Goal: Information Seeking & Learning: Check status

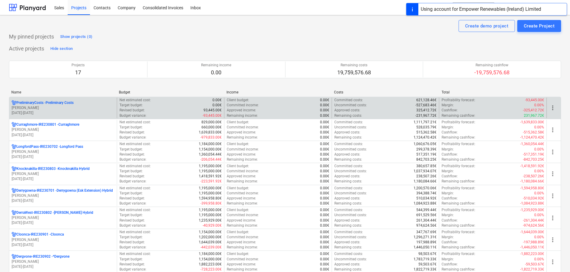
click at [56, 106] on p "[PERSON_NAME]" at bounding box center [63, 107] width 103 height 5
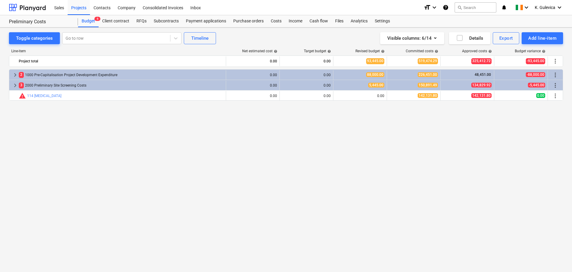
drag, startPoint x: 79, startPoint y: 8, endPoint x: 80, endPoint y: 15, distance: 7.8
click at [79, 8] on div "Projects" at bounding box center [79, 7] width 22 height 15
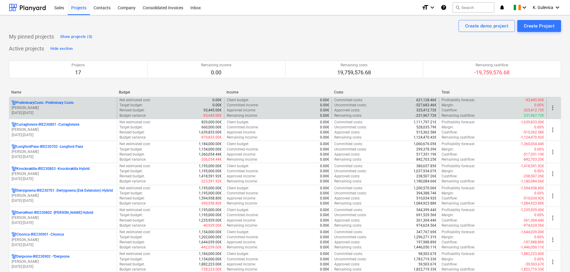
click at [49, 104] on p "PreliminaryCosts - Preliminary Costs" at bounding box center [44, 102] width 57 height 5
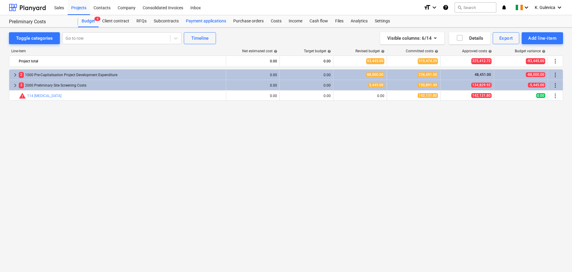
click at [210, 21] on div "Payment applications" at bounding box center [205, 21] width 47 height 12
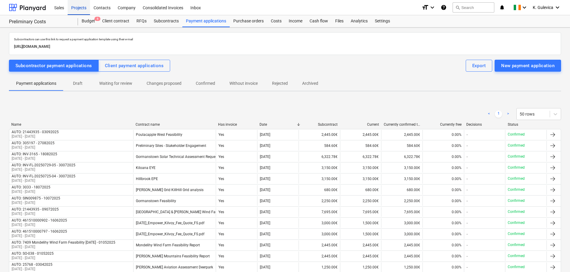
click at [74, 10] on div "Projects" at bounding box center [79, 7] width 22 height 15
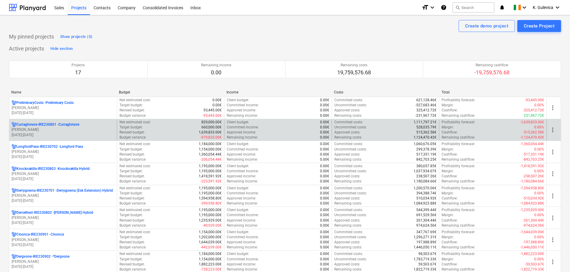
click at [29, 128] on p "[PERSON_NAME]" at bounding box center [63, 129] width 103 height 5
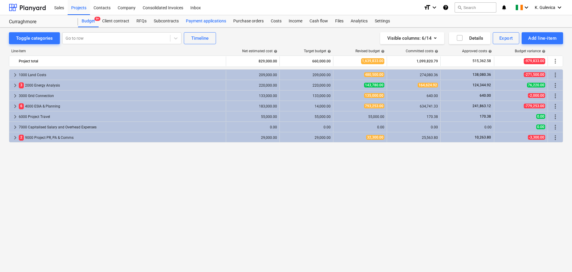
click at [200, 20] on div "Payment applications" at bounding box center [205, 21] width 47 height 12
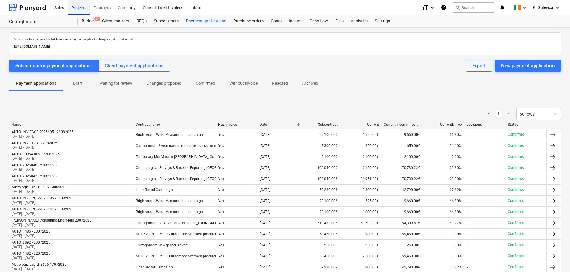
click at [74, 7] on div "Projects" at bounding box center [79, 7] width 22 height 15
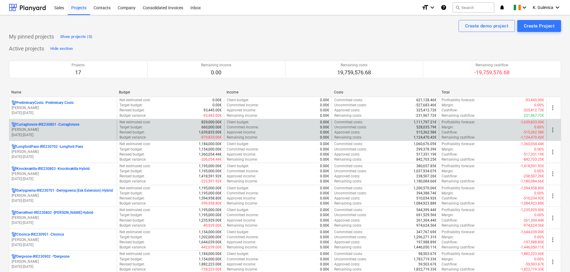
click at [63, 131] on p "[PERSON_NAME]" at bounding box center [63, 129] width 103 height 5
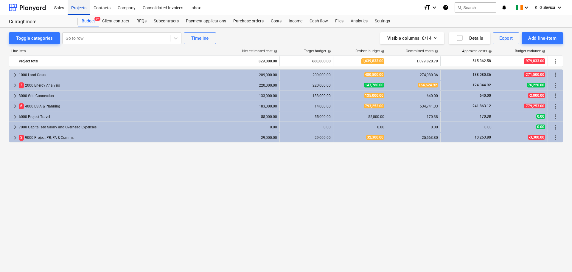
click at [79, 8] on div "Projects" at bounding box center [79, 7] width 22 height 15
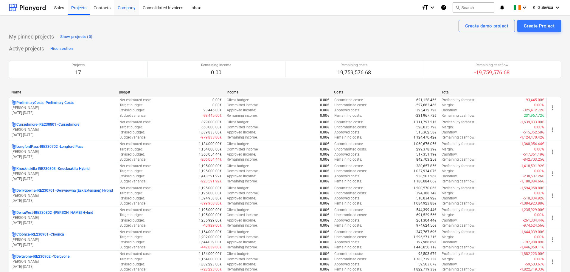
click at [128, 7] on div "Company" at bounding box center [126, 7] width 25 height 15
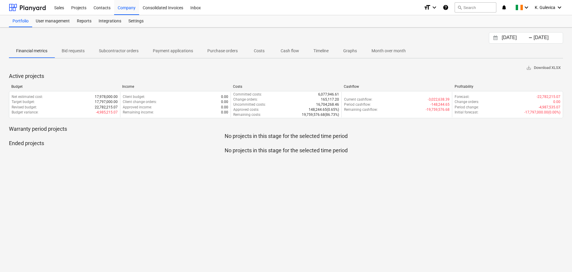
click at [174, 50] on p "Payment applications" at bounding box center [173, 51] width 40 height 6
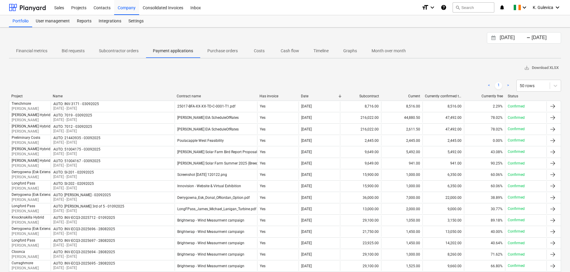
click at [509, 39] on input "[DATE]" at bounding box center [514, 38] width 30 height 8
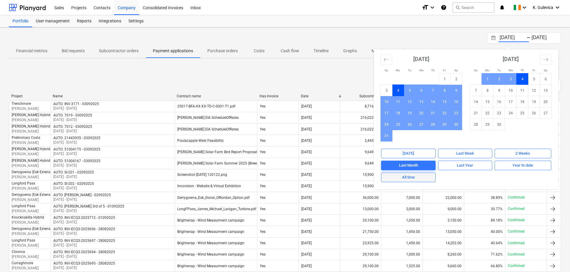
click at [410, 177] on div "All time" at bounding box center [408, 177] width 13 height 7
type input "[DATE]"
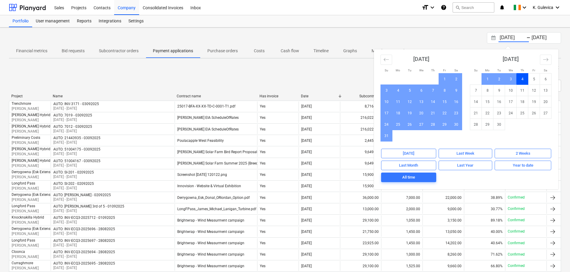
click at [405, 38] on div "[DATE] Press the down arrow key to interact with the calendar and select a date…" at bounding box center [285, 37] width 552 height 11
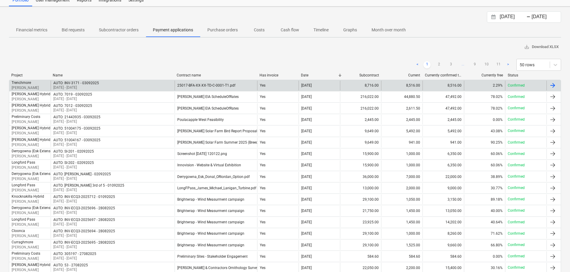
scroll to position [30, 0]
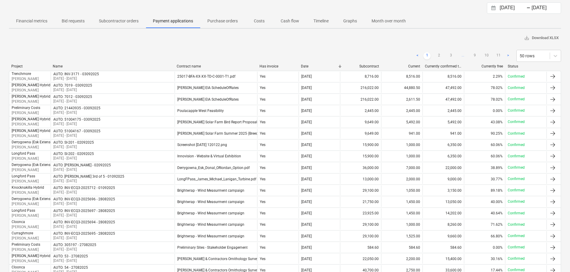
click at [125, 21] on p "Subcontractor orders" at bounding box center [119, 21] width 40 height 6
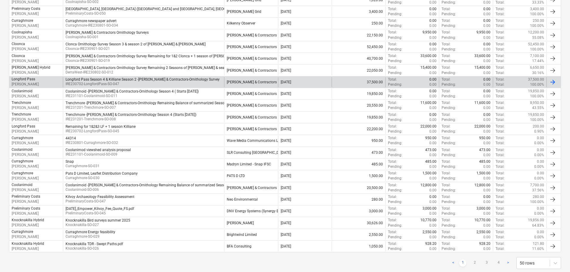
scroll to position [448, 0]
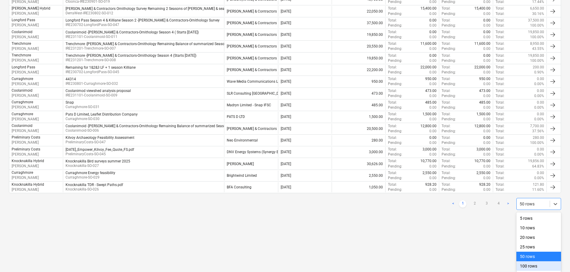
click at [531, 266] on div "100 rows" at bounding box center [539, 266] width 45 height 10
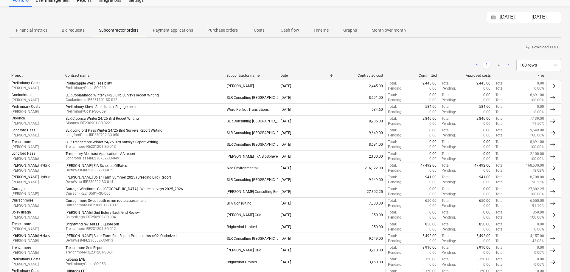
scroll to position [0, 0]
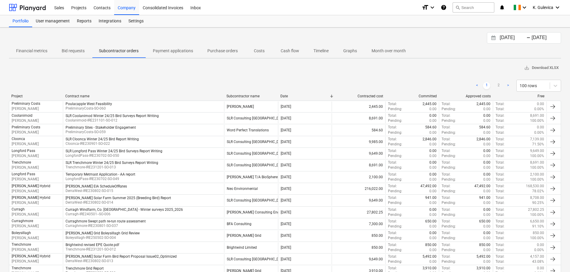
click at [170, 54] on span "Payment applications" at bounding box center [173, 51] width 55 height 10
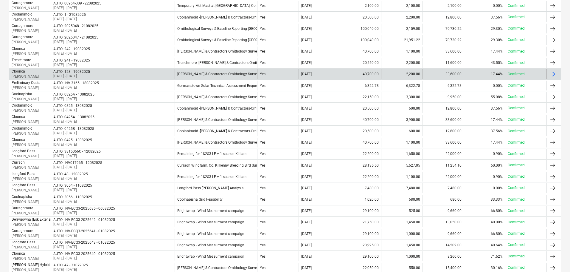
scroll to position [431, 0]
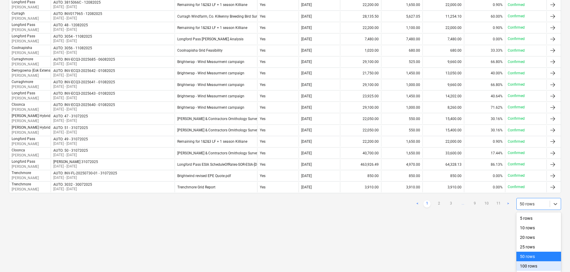
click at [530, 266] on div "100 rows" at bounding box center [539, 266] width 45 height 10
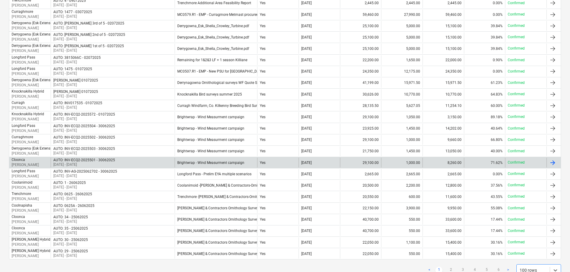
scroll to position [1000, 0]
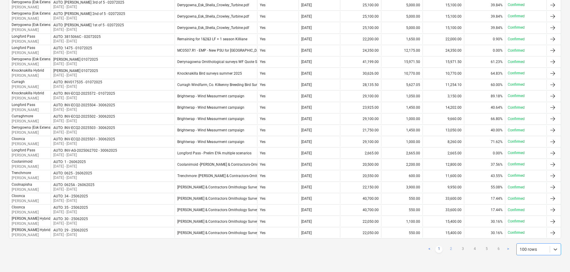
click at [452, 247] on link "2" at bounding box center [450, 248] width 7 height 7
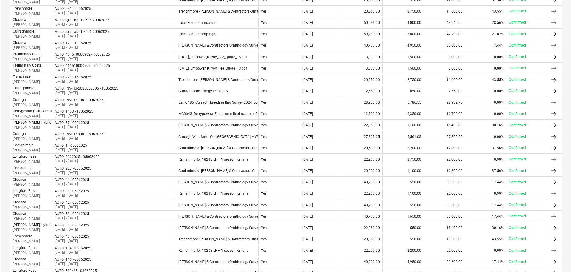
scroll to position [0, 0]
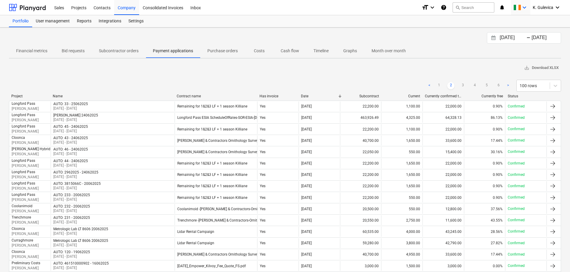
click at [527, 7] on icon "keyboard_arrow_down" at bounding box center [524, 7] width 7 height 7
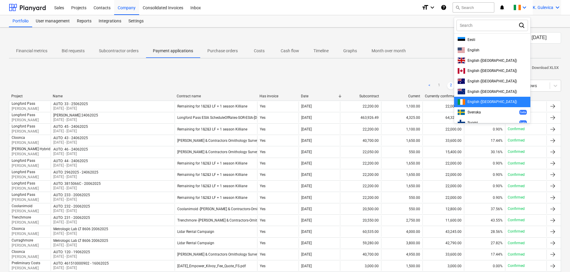
click at [540, 7] on span "K. Gulevica" at bounding box center [543, 7] width 21 height 5
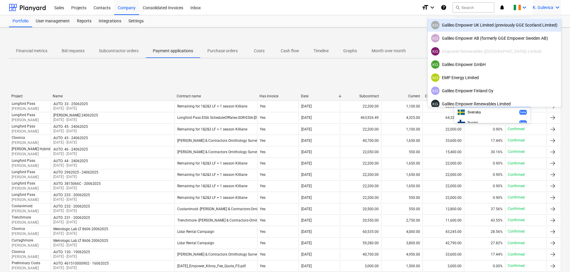
click at [479, 25] on div "KG Galileo Empower UK Limited (previously GGE Scotland Limited)" at bounding box center [494, 25] width 126 height 8
